Goal: Register for event/course

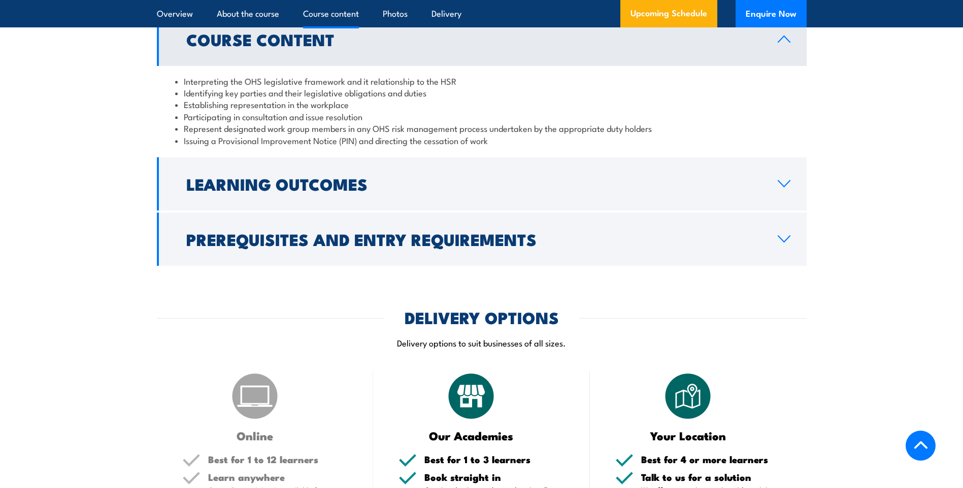
scroll to position [1066, 0]
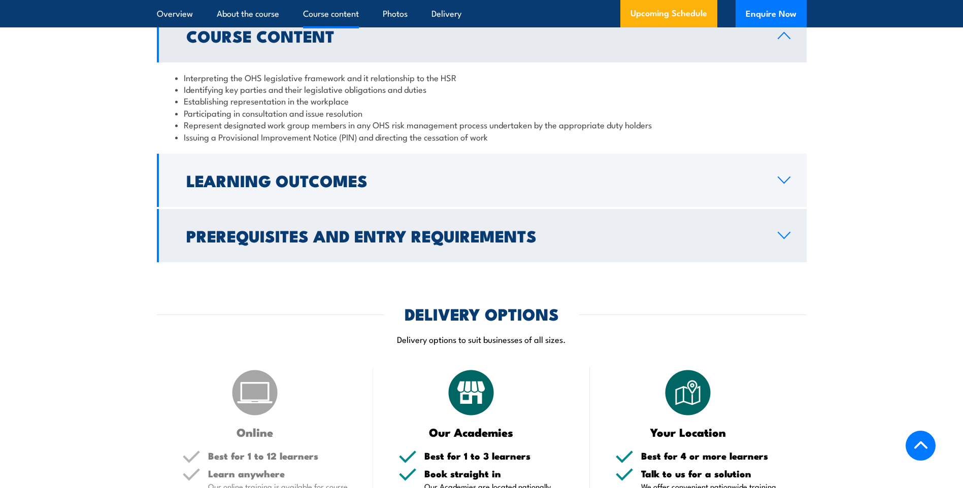
click at [784, 246] on link "Prerequisites and Entry Requirements" at bounding box center [482, 235] width 650 height 53
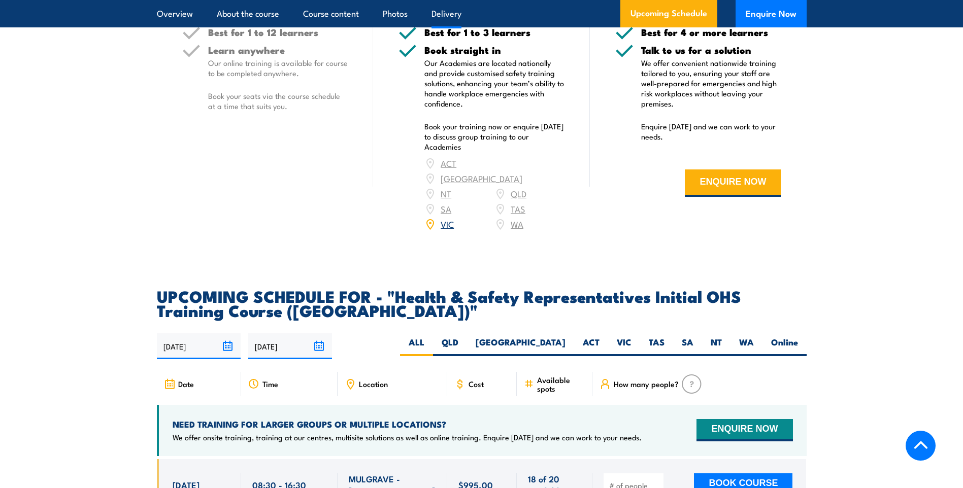
scroll to position [1523, 0]
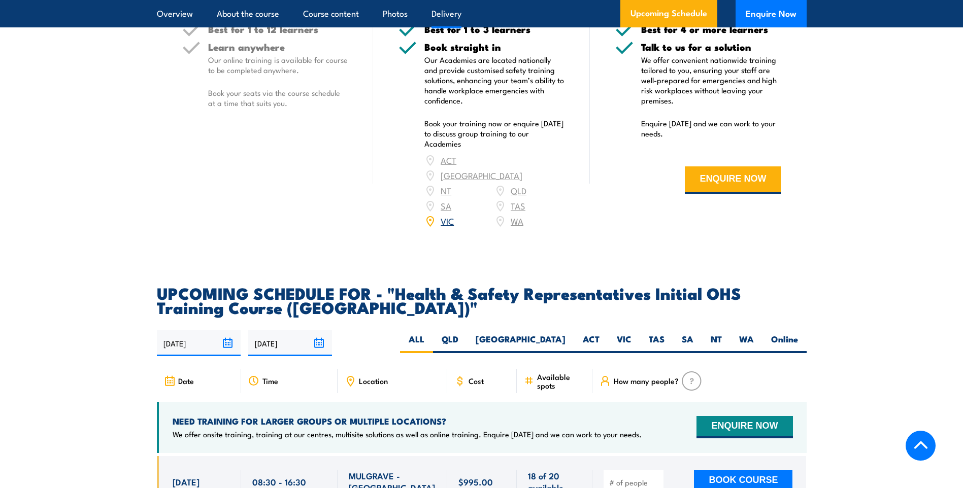
click at [452, 215] on link "VIC" at bounding box center [447, 221] width 13 height 12
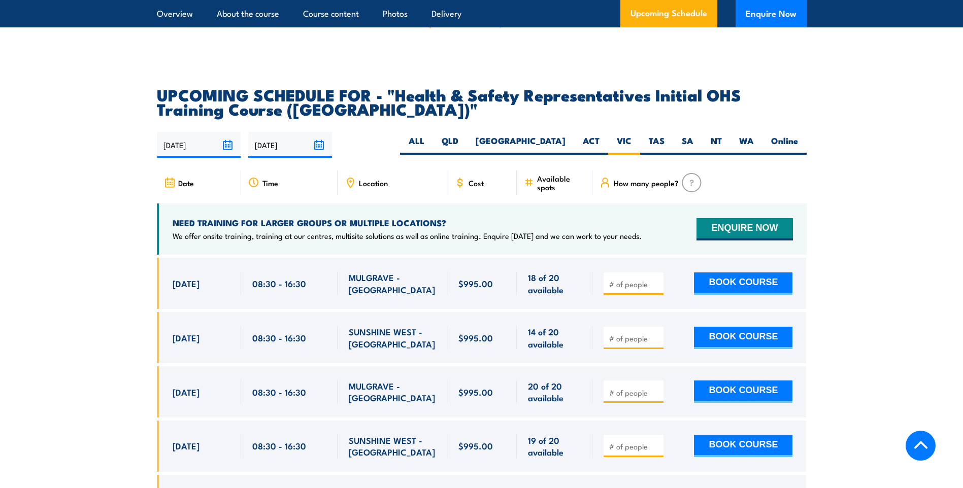
scroll to position [1672, 0]
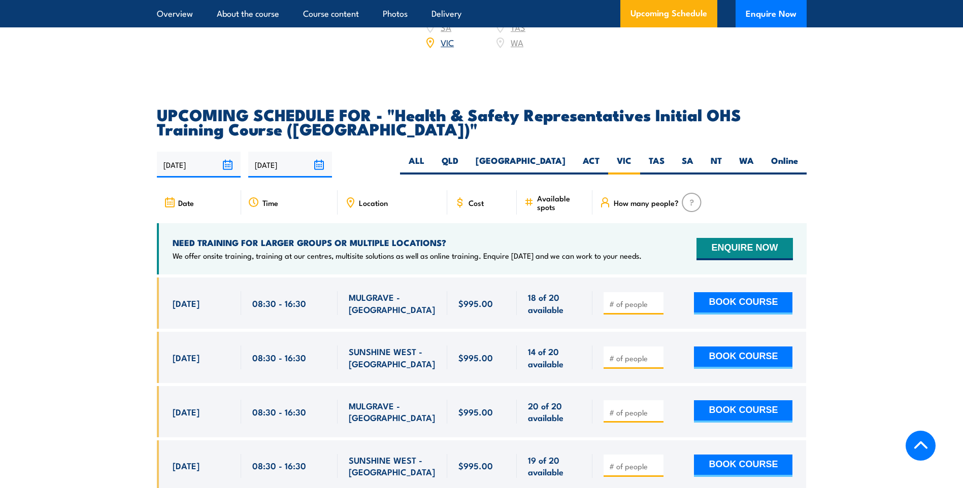
click at [635, 299] on input "number" at bounding box center [634, 304] width 51 height 10
type input "1"
click at [667, 305] on div "1 BOOK COURSE" at bounding box center [699, 303] width 214 height 51
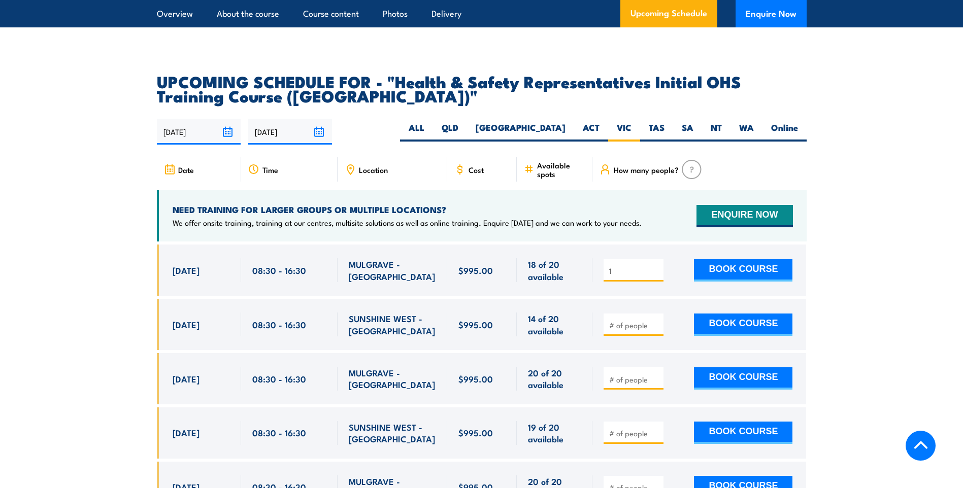
scroll to position [1723, 0]
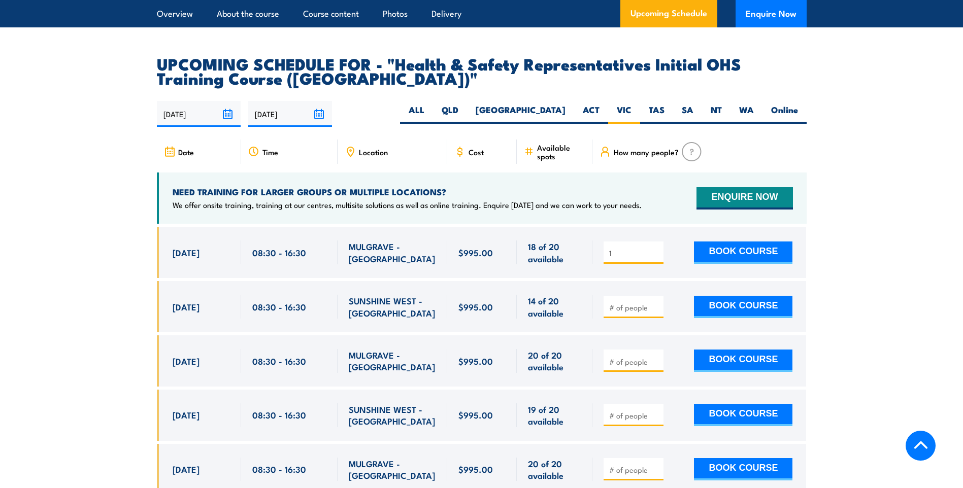
click at [616, 248] on input "1" at bounding box center [634, 253] width 51 height 10
click at [619, 303] on input "number" at bounding box center [634, 308] width 51 height 10
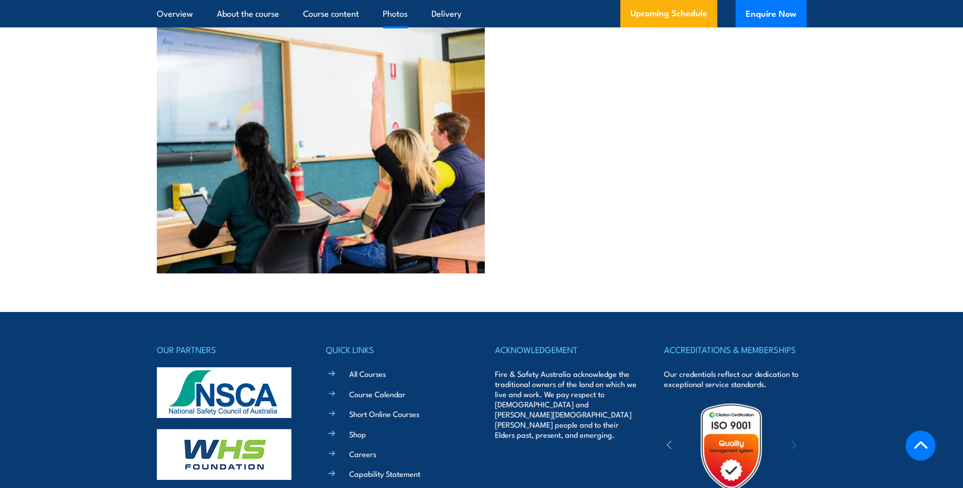
scroll to position [2839, 0]
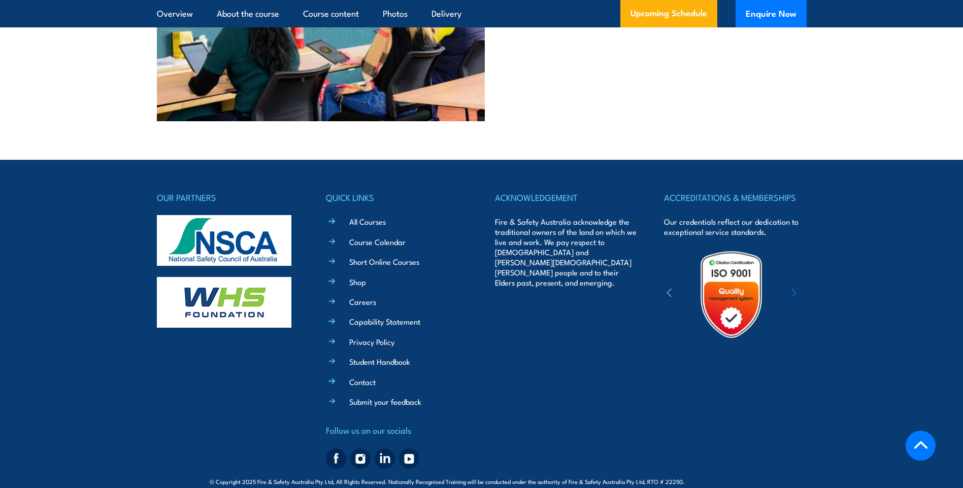
type input "1"
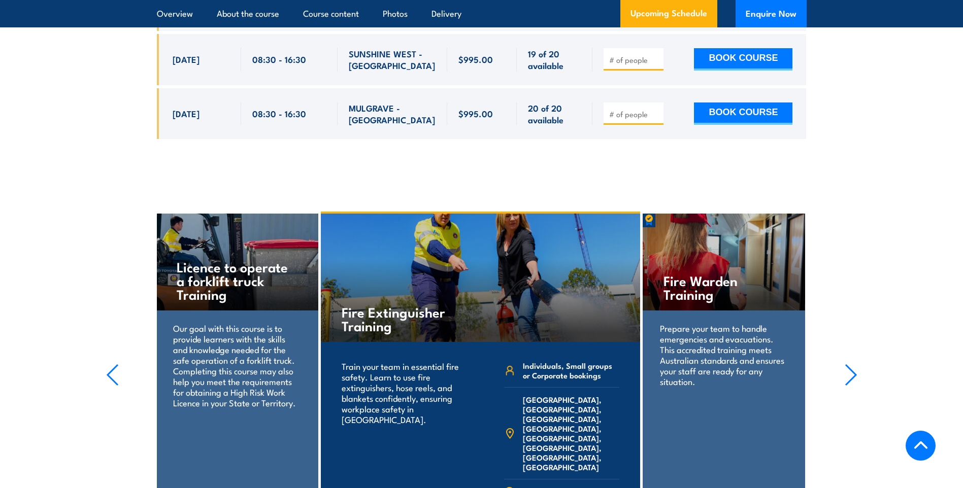
scroll to position [2078, 0]
click at [852, 366] on icon "button" at bounding box center [851, 376] width 10 height 20
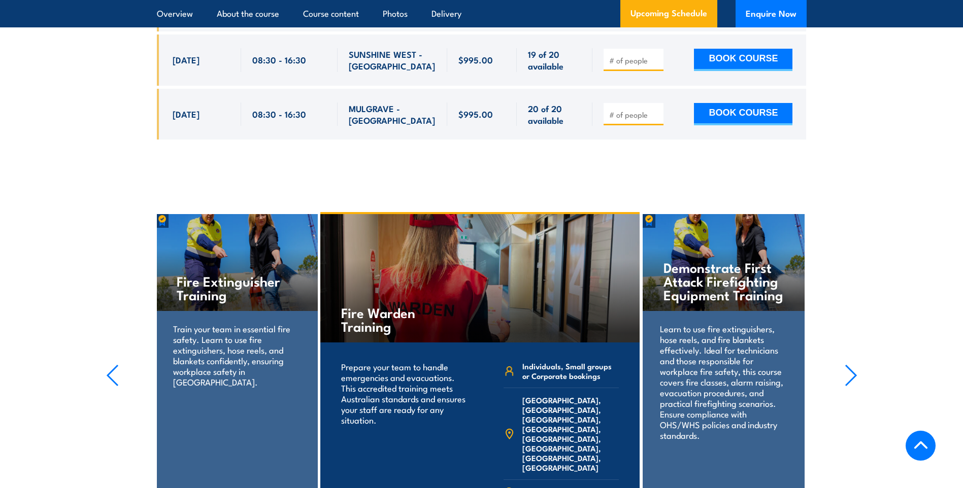
click at [852, 366] on icon "button" at bounding box center [851, 376] width 10 height 20
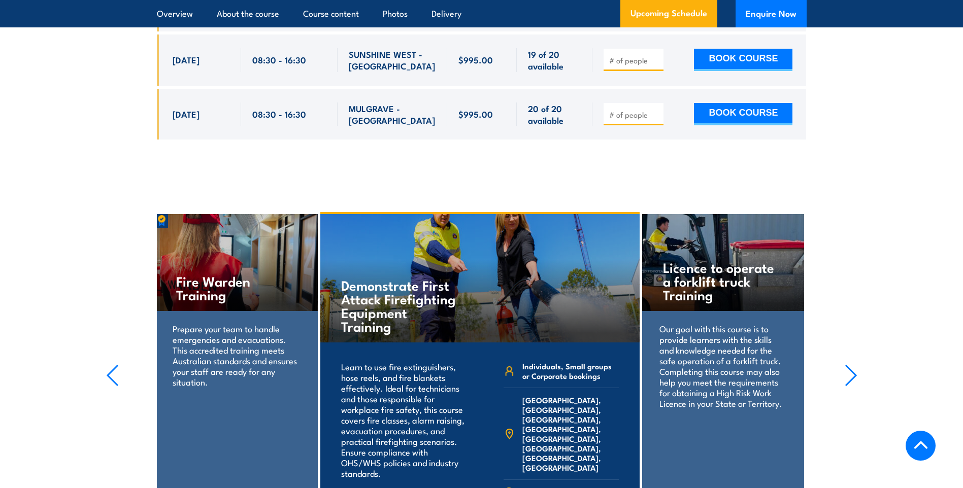
click at [852, 366] on icon "button" at bounding box center [851, 376] width 10 height 20
